Goal: Transaction & Acquisition: Purchase product/service

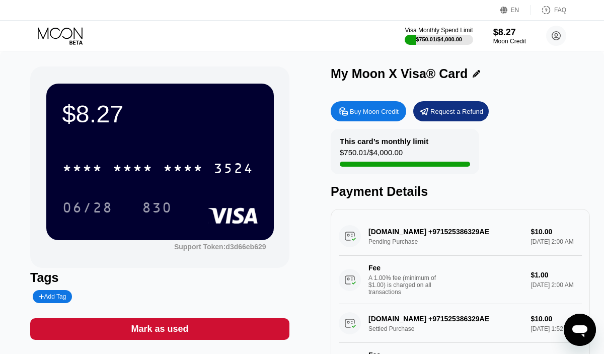
click at [371, 115] on div "Buy Moon Credit" at bounding box center [374, 111] width 49 height 9
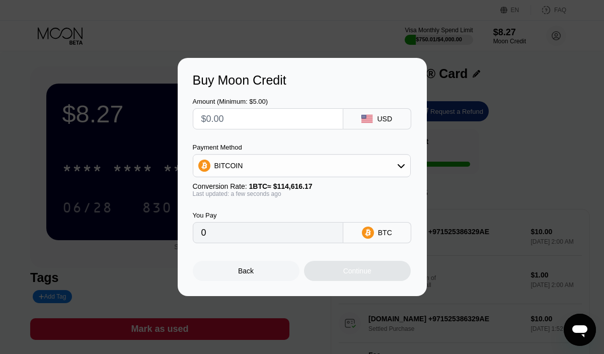
click at [237, 121] on input "text" at bounding box center [267, 119] width 133 height 20
type input "$1"
type input "0.00000873"
type input "$10"
type input "0.00008725"
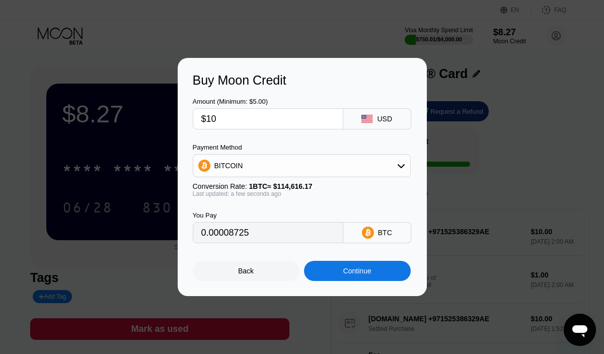
drag, startPoint x: 237, startPoint y: 122, endPoint x: 186, endPoint y: 121, distance: 50.3
click at [186, 121] on div "Buy Moon Credit Amount (Minimum: $5.00) $10 USD Payment Method BITCOIN Conversi…" at bounding box center [302, 177] width 249 height 238
type input "$9"
type input "0.00007853"
type input "$9"
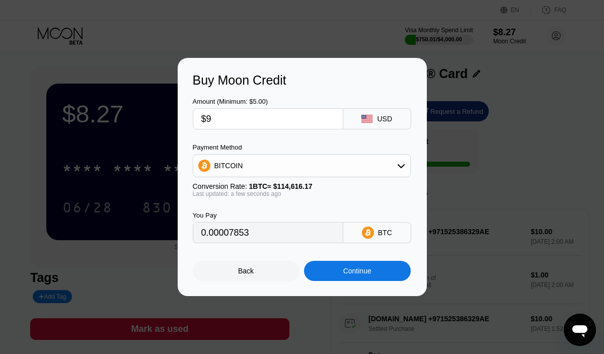
click at [256, 165] on div "BITCOIN" at bounding box center [301, 166] width 217 height 20
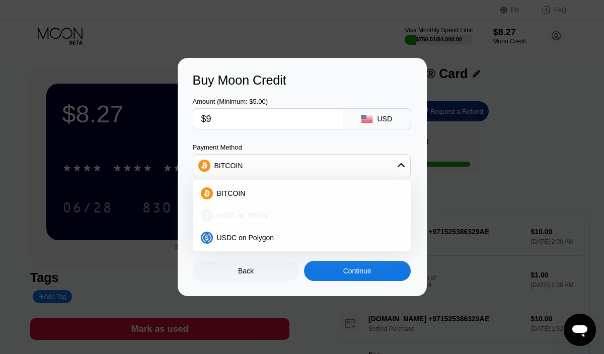
click at [245, 214] on span "USDT on TRON" at bounding box center [242, 215] width 51 height 8
type input "9.09"
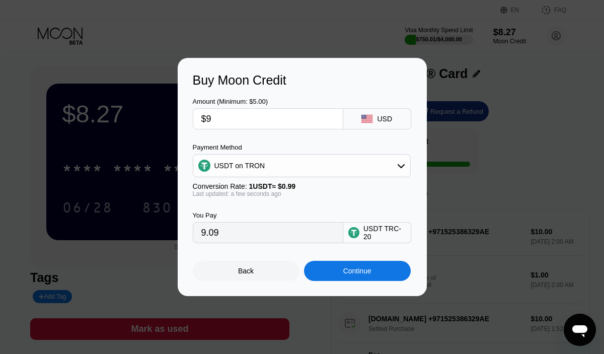
click at [343, 268] on div "Continue" at bounding box center [357, 271] width 28 height 8
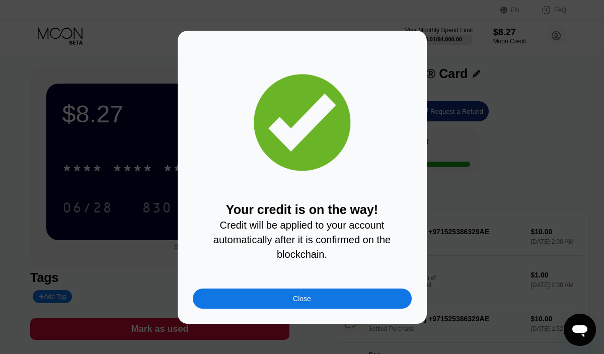
click at [319, 299] on div "Close" at bounding box center [302, 298] width 219 height 20
